Goal: Find specific page/section: Find specific page/section

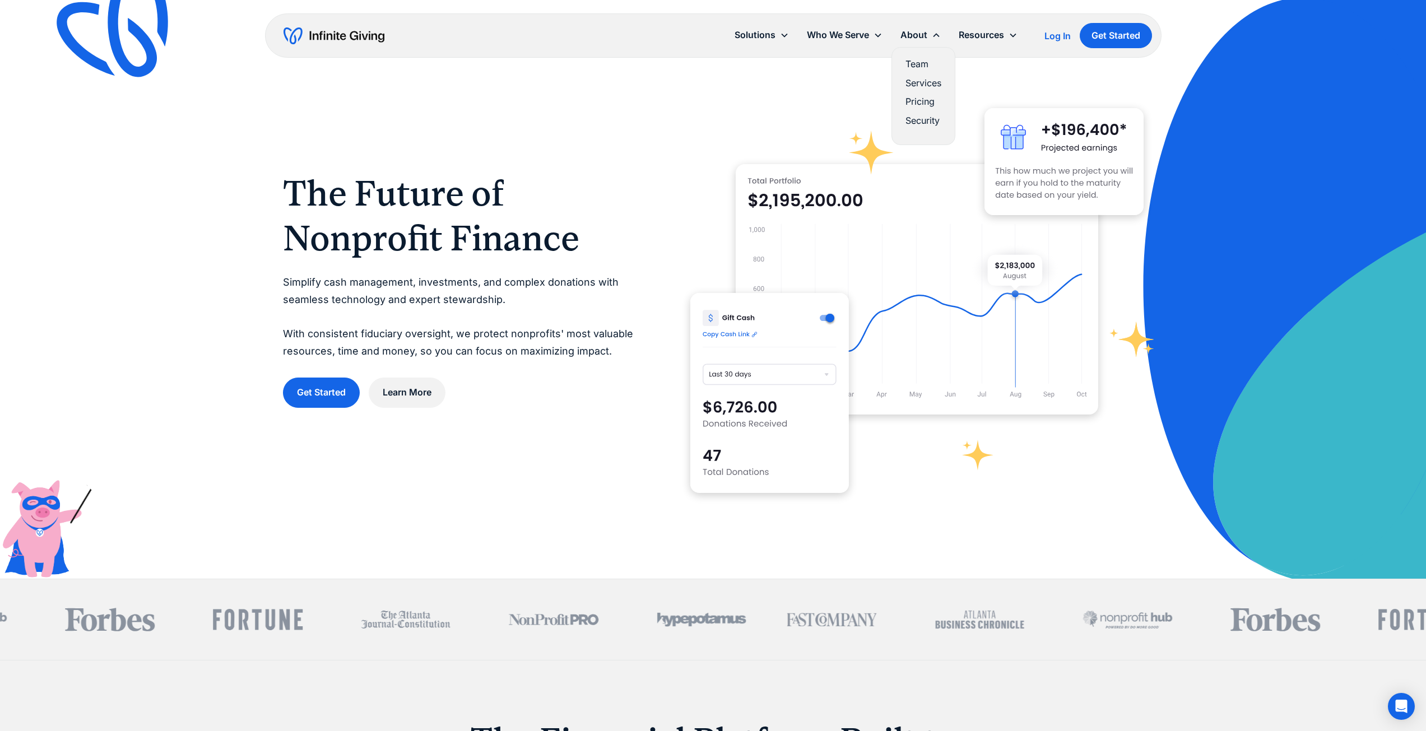
click at [918, 70] on link "Team" at bounding box center [924, 64] width 36 height 15
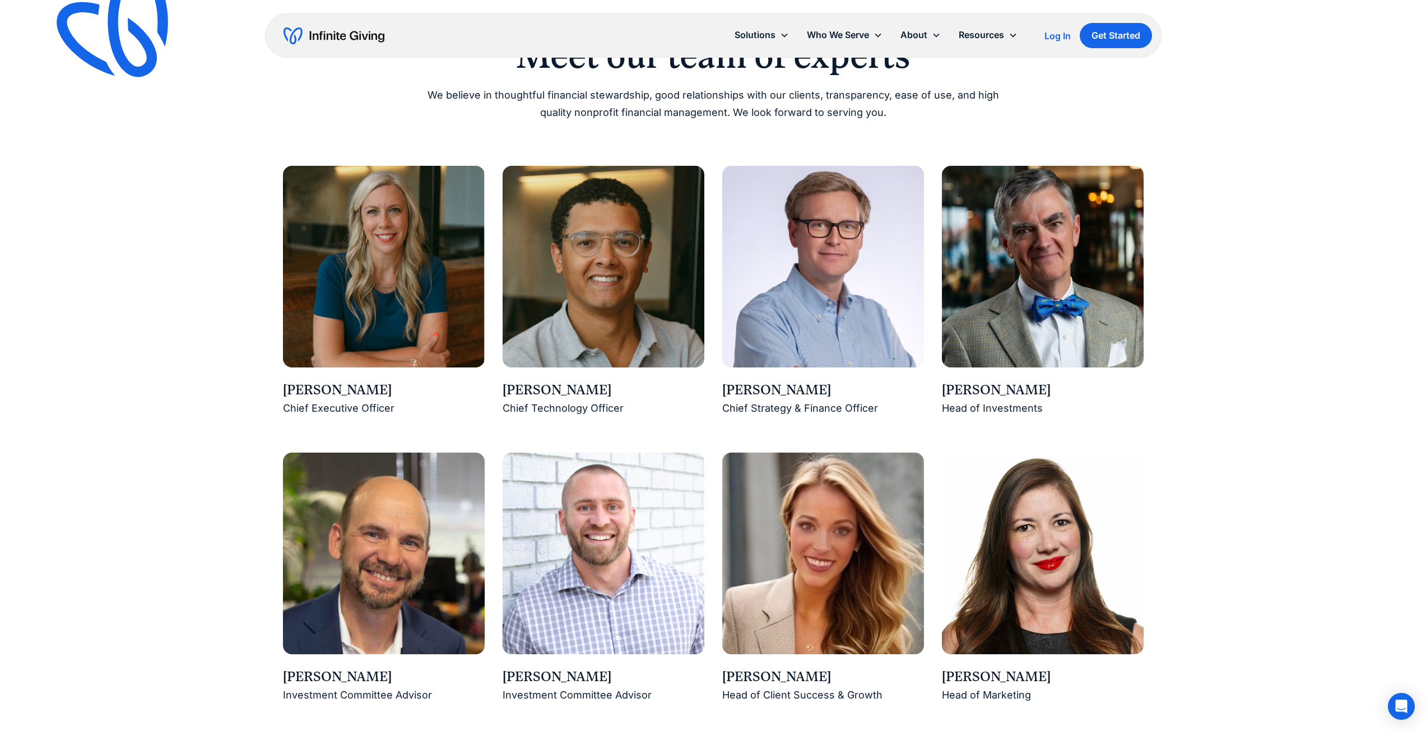
scroll to position [841, 0]
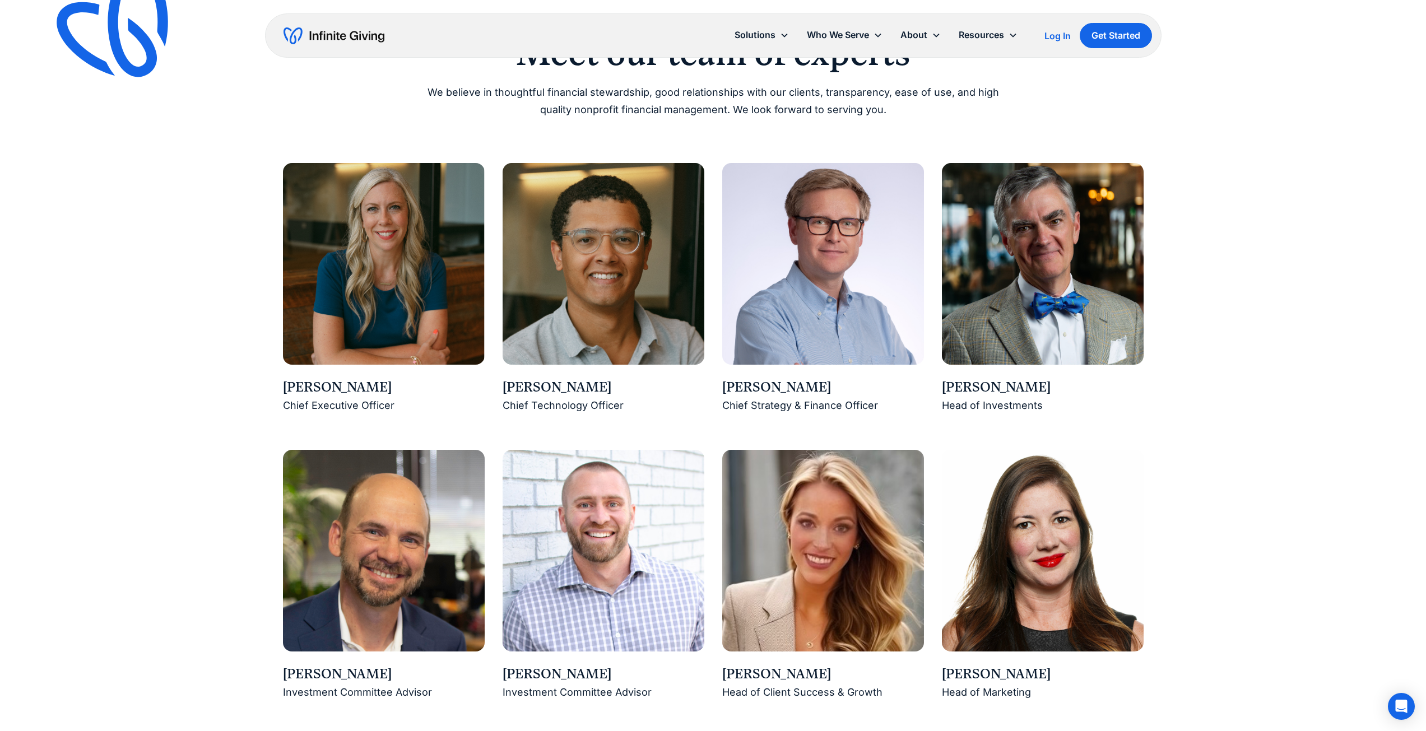
drag, startPoint x: 389, startPoint y: 390, endPoint x: 290, endPoint y: 383, distance: 99.4
click at [290, 383] on div "[PERSON_NAME]" at bounding box center [384, 387] width 202 height 19
click at [301, 382] on div "[PERSON_NAME]" at bounding box center [384, 387] width 202 height 19
drag, startPoint x: 281, startPoint y: 382, endPoint x: 384, endPoint y: 391, distance: 104.1
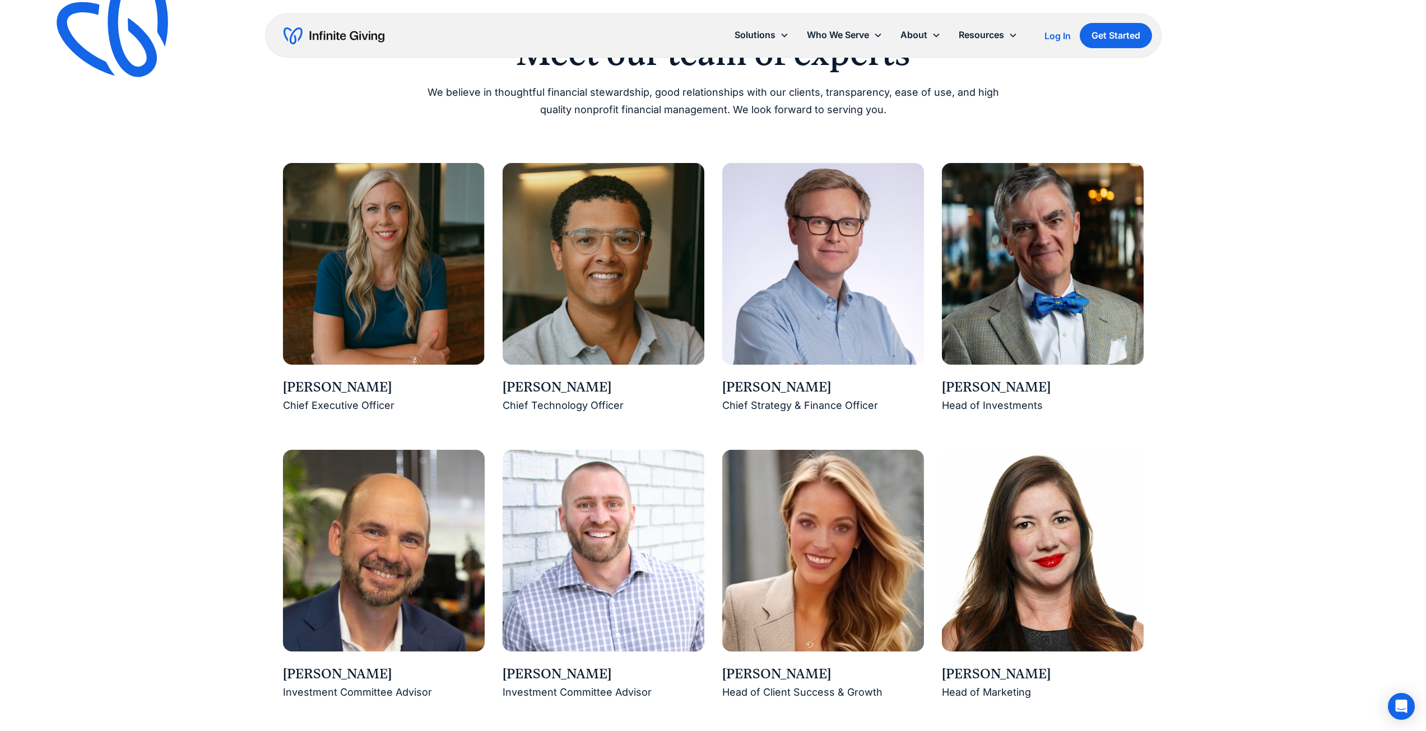
copy div "[PERSON_NAME]"
